Goal: Transaction & Acquisition: Purchase product/service

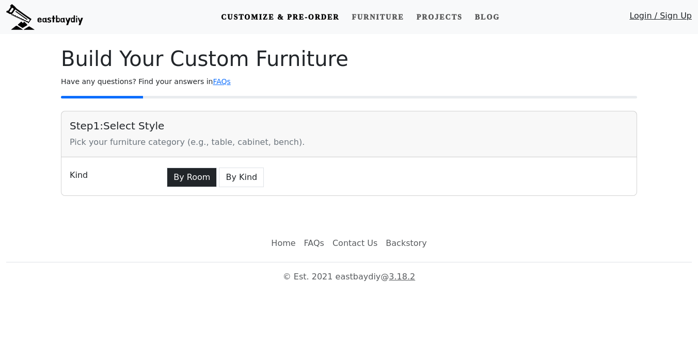
click at [183, 178] on button "By Room" at bounding box center [192, 178] width 50 height 20
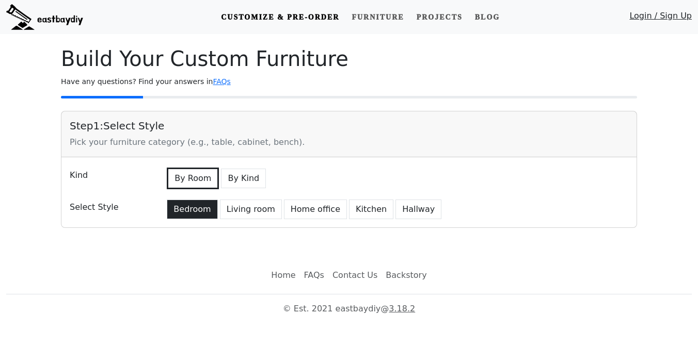
click at [192, 203] on button "Bedroom" at bounding box center [192, 210] width 51 height 20
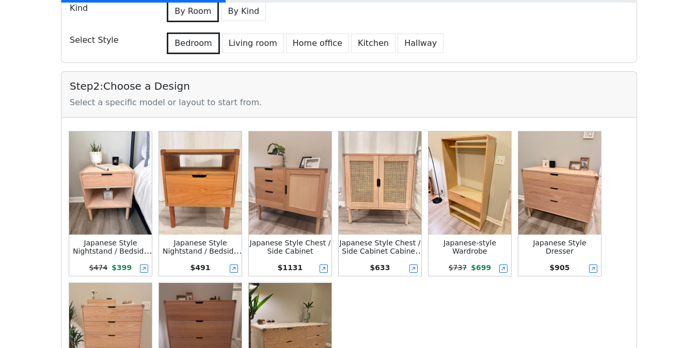
scroll to position [186, 0]
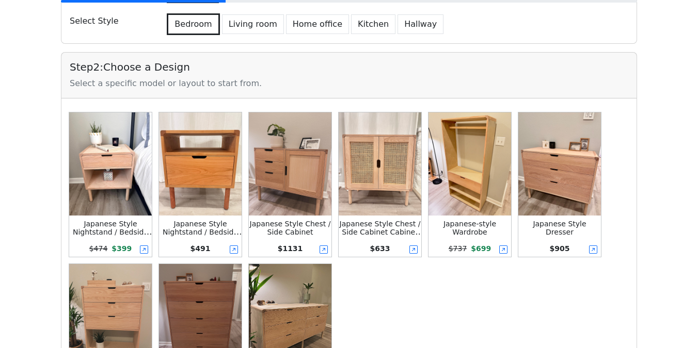
click at [104, 203] on img at bounding box center [110, 163] width 83 height 103
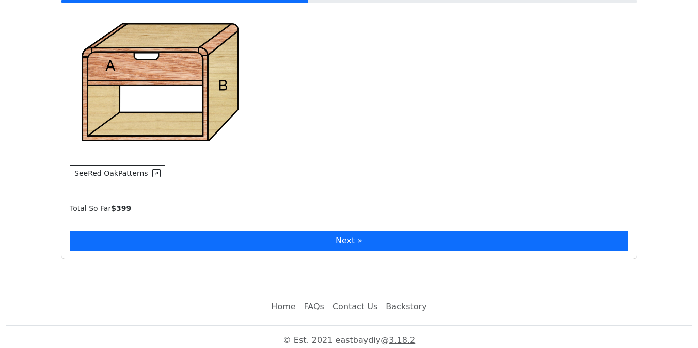
scroll to position [871, 0]
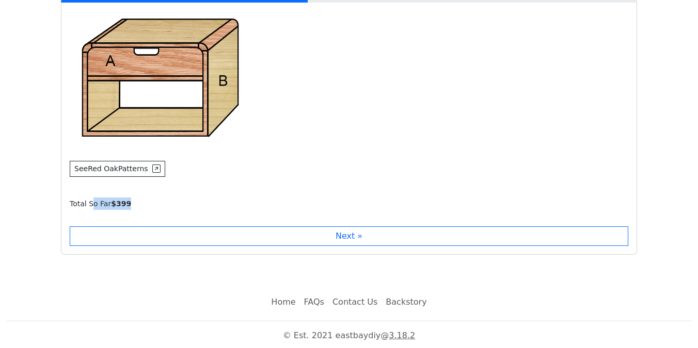
drag, startPoint x: 92, startPoint y: 208, endPoint x: 149, endPoint y: 208, distance: 57.3
click at [144, 203] on div "Total So Far $ 399" at bounding box center [353, 204] width 567 height 12
click at [149, 203] on div "Total So Far $ 399" at bounding box center [353, 204] width 567 height 12
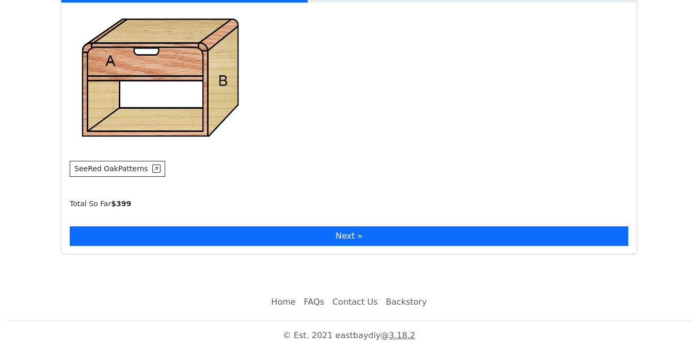
click at [150, 203] on button "Next »" at bounding box center [349, 237] width 558 height 20
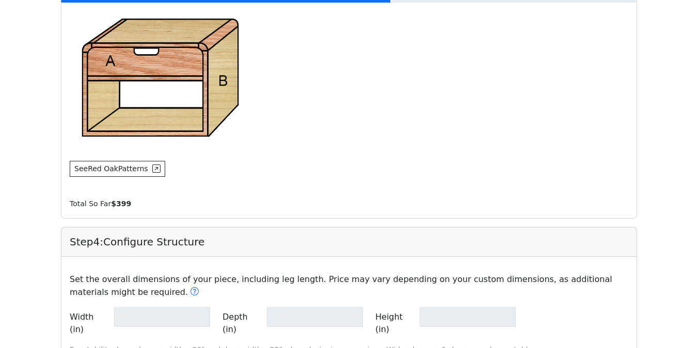
type input "**"
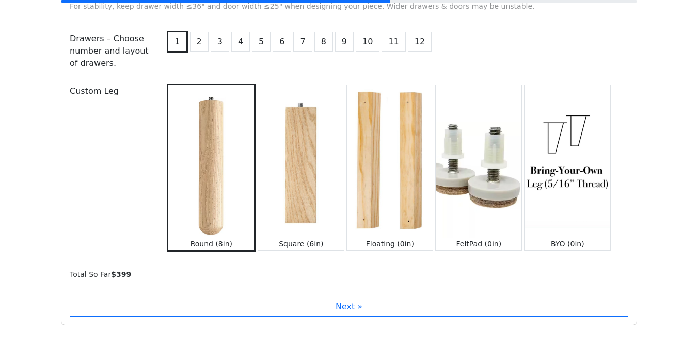
scroll to position [1276, 0]
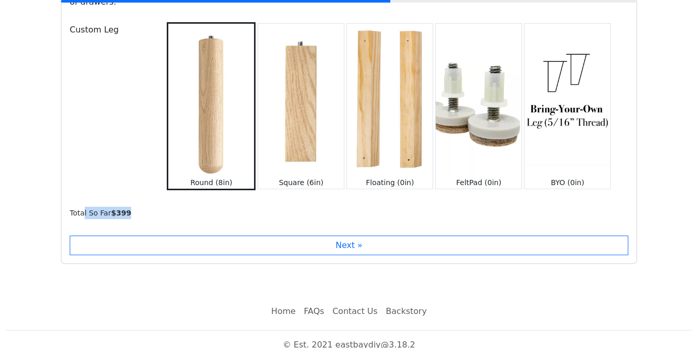
drag, startPoint x: 84, startPoint y: 201, endPoint x: 167, endPoint y: 201, distance: 83.6
click at [165, 203] on div "Total So Far $ 399" at bounding box center [353, 213] width 567 height 12
click at [167, 203] on div "Total So Far $ 399" at bounding box center [353, 213] width 567 height 12
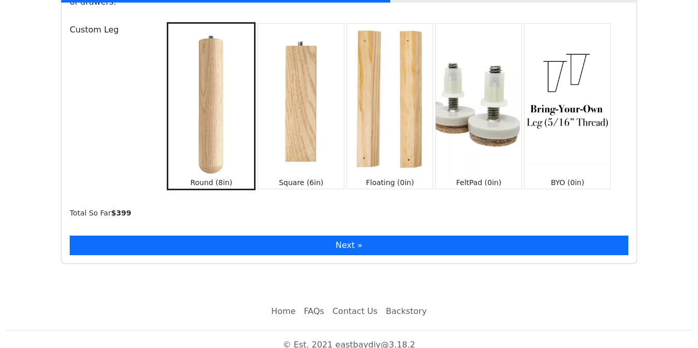
click at [178, 203] on button "Next »" at bounding box center [349, 246] width 558 height 20
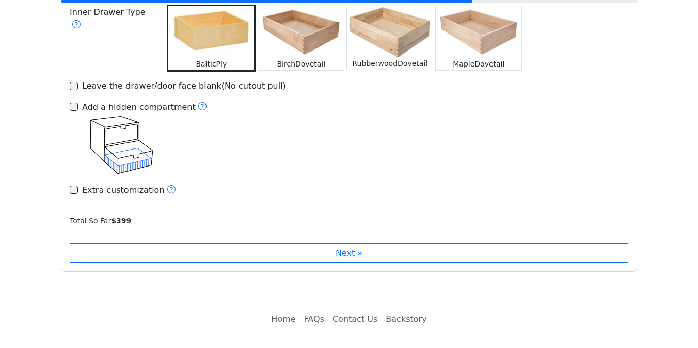
scroll to position [1661, 0]
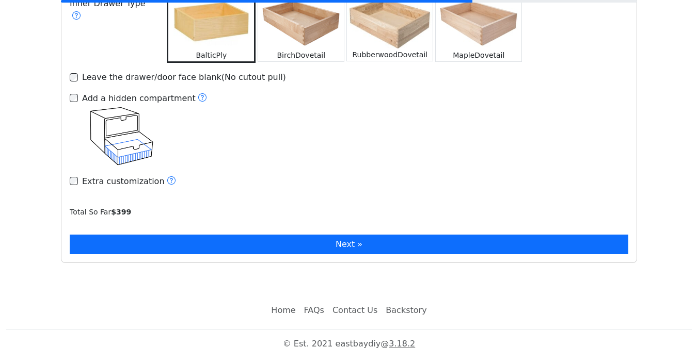
click at [190, 203] on button "Next »" at bounding box center [349, 245] width 558 height 20
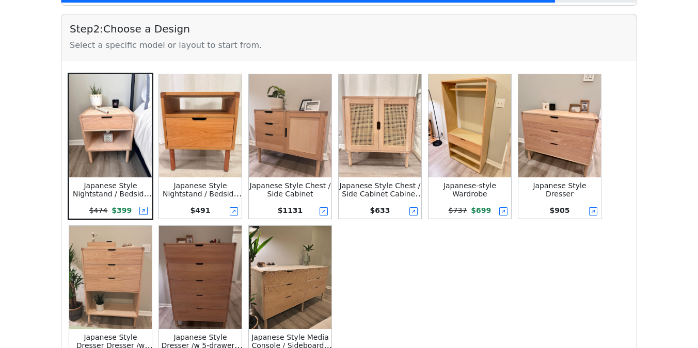
scroll to position [188, 0]
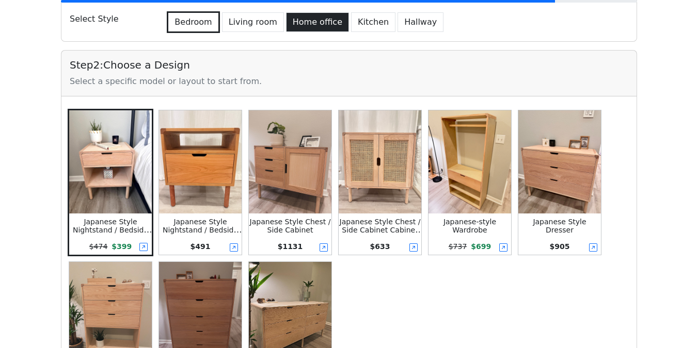
click at [306, 20] on button "Home office" at bounding box center [317, 22] width 63 height 20
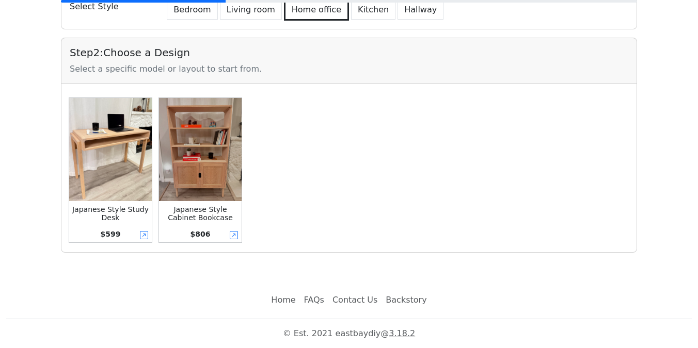
click at [116, 151] on img at bounding box center [110, 149] width 83 height 103
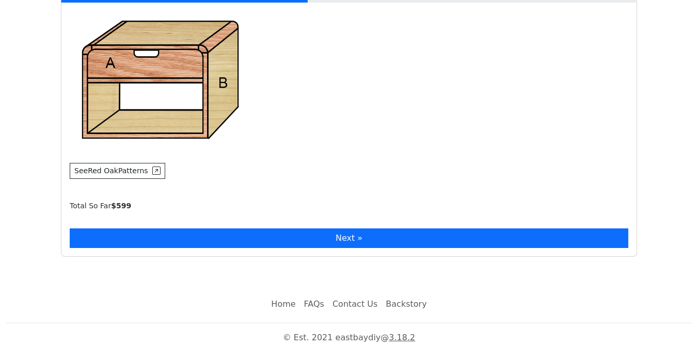
click at [185, 203] on button "Next »" at bounding box center [349, 239] width 558 height 20
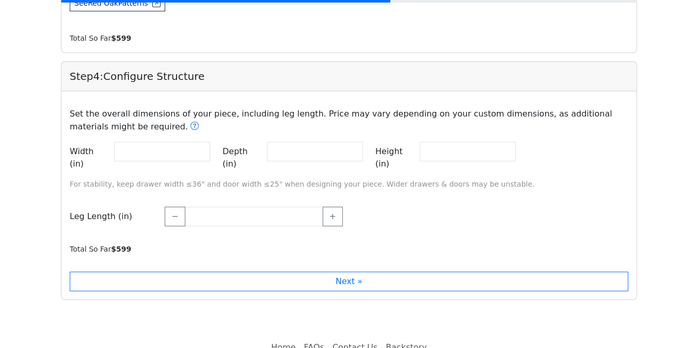
scroll to position [910, 0]
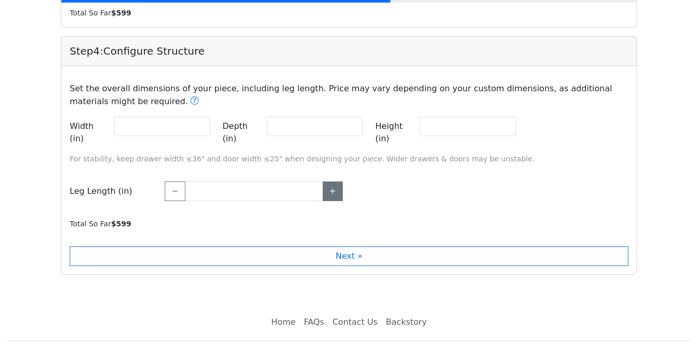
click at [340, 182] on button "+" at bounding box center [333, 192] width 20 height 20
type input "*****"
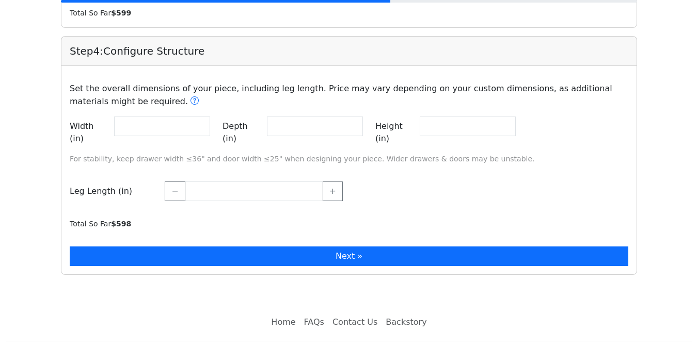
click at [206, 203] on button "Next »" at bounding box center [349, 257] width 558 height 20
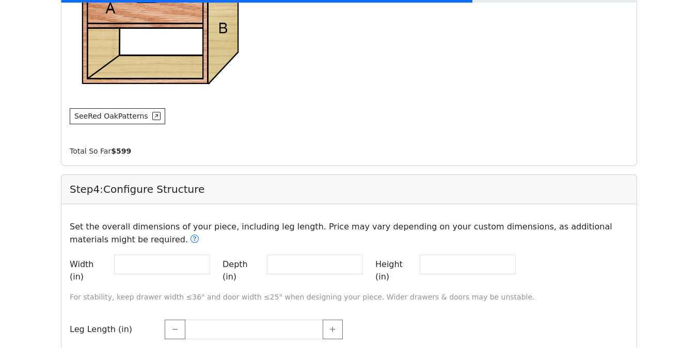
scroll to position [972, 0]
